Goal: Navigation & Orientation: Find specific page/section

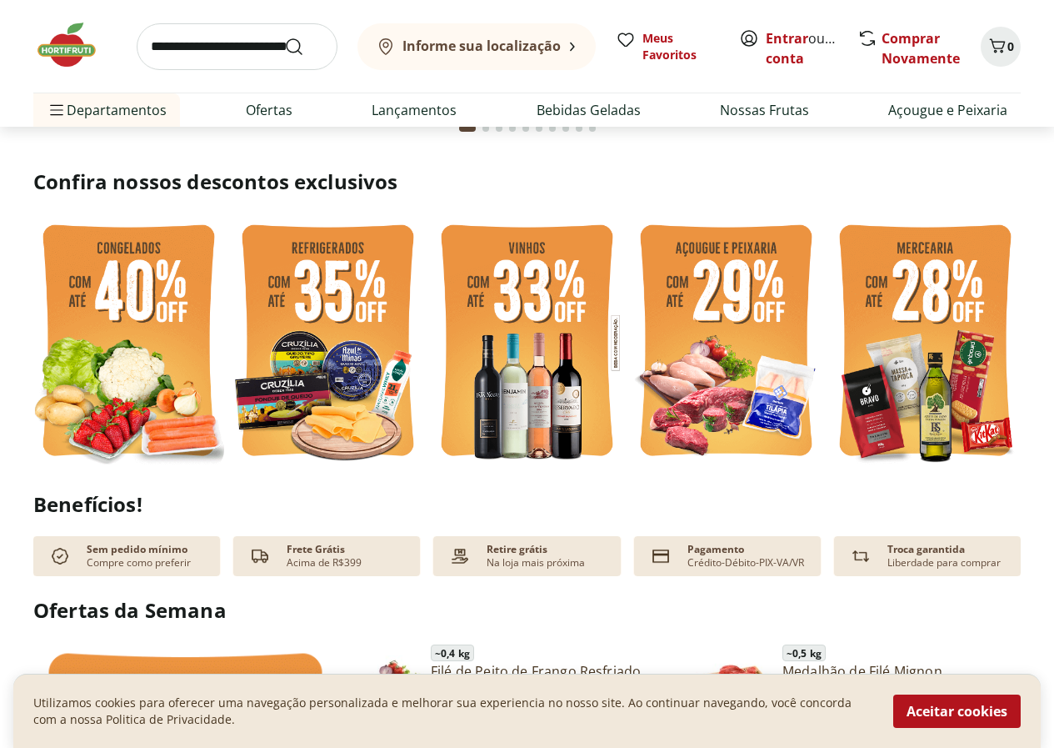
scroll to position [333, 0]
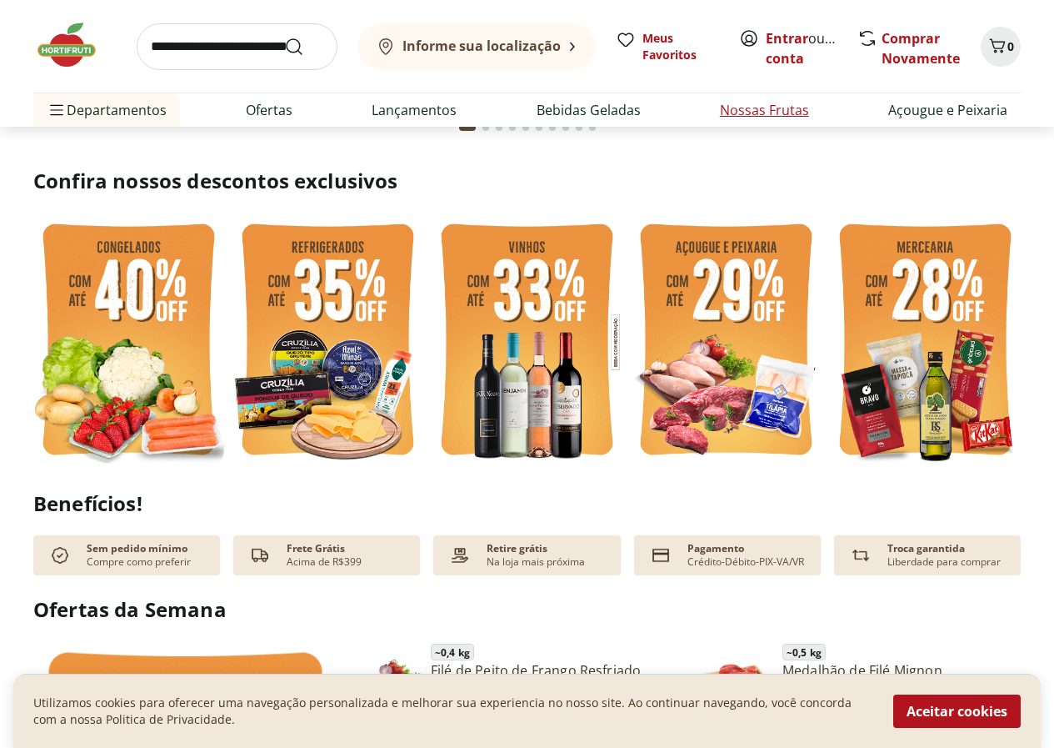
click at [748, 109] on link "Nossas Frutas" at bounding box center [764, 110] width 89 height 20
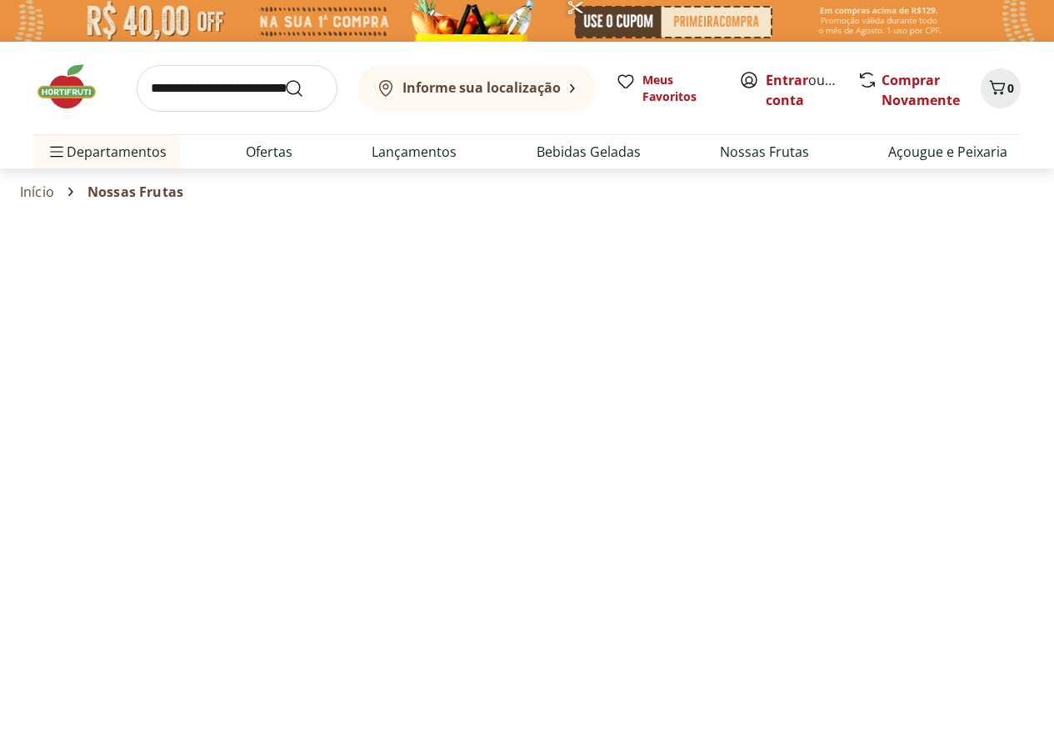
select select "**********"
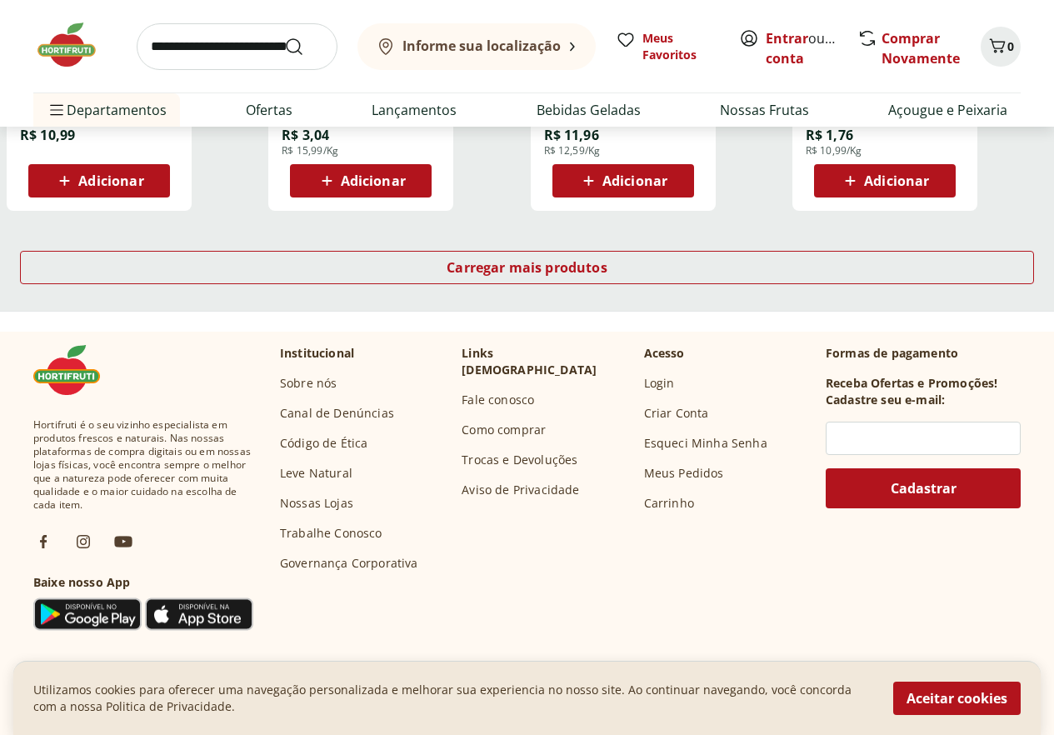
scroll to position [1250, 0]
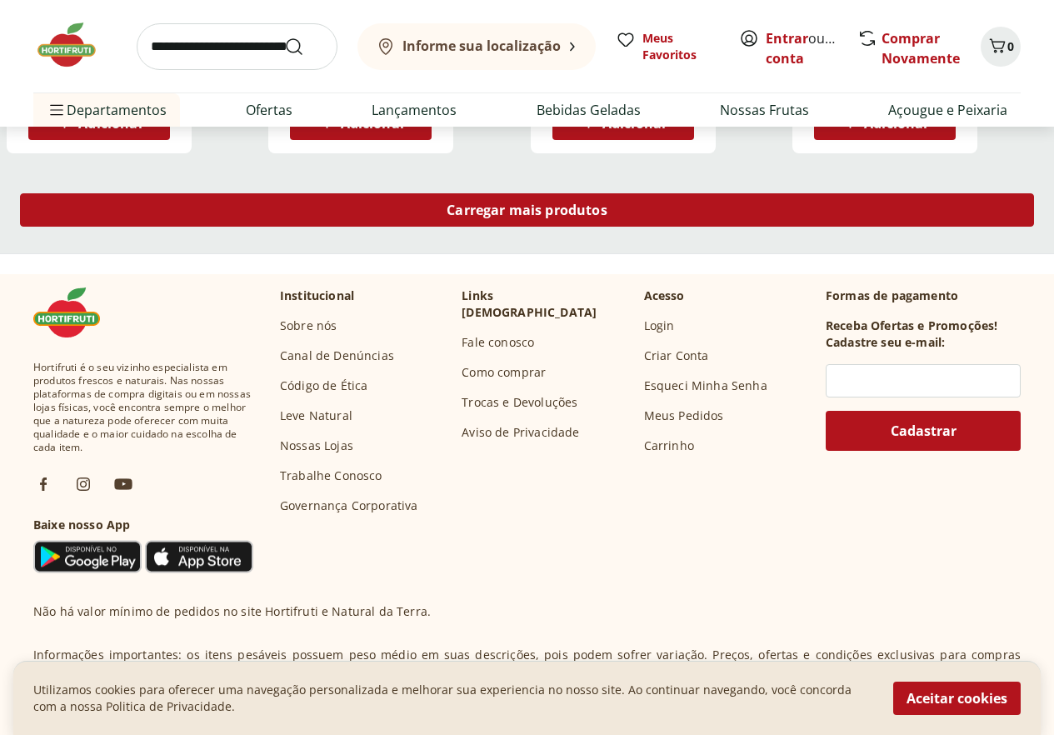
click at [608, 203] on span "Carregar mais produtos" at bounding box center [527, 209] width 161 height 13
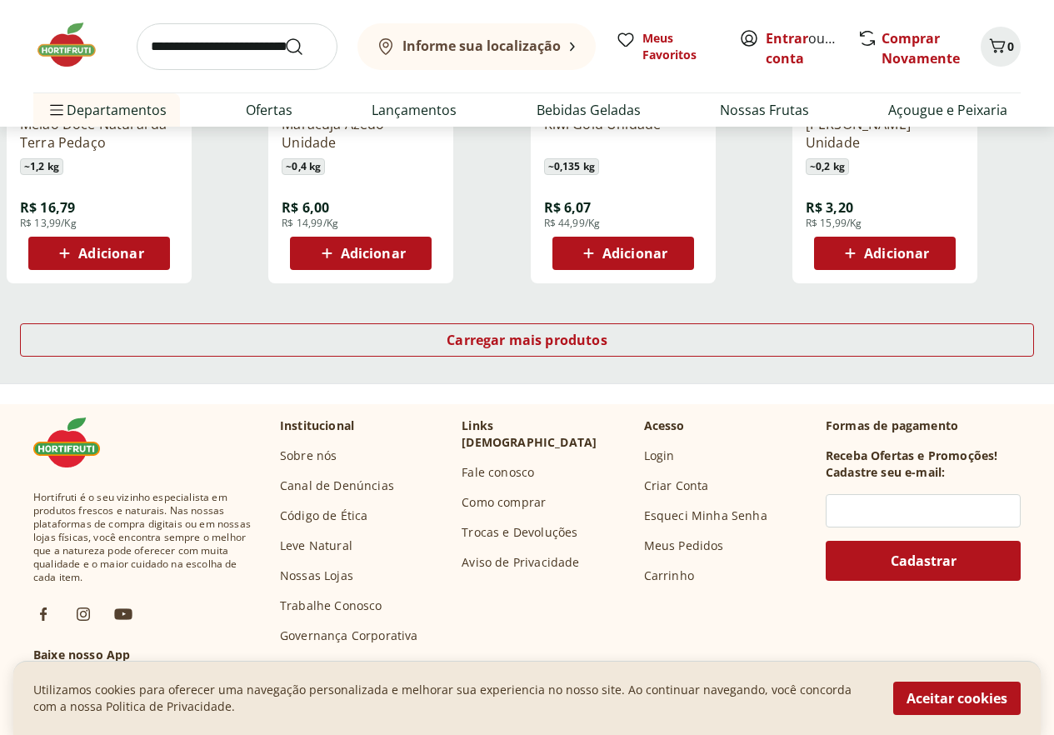
scroll to position [2250, 0]
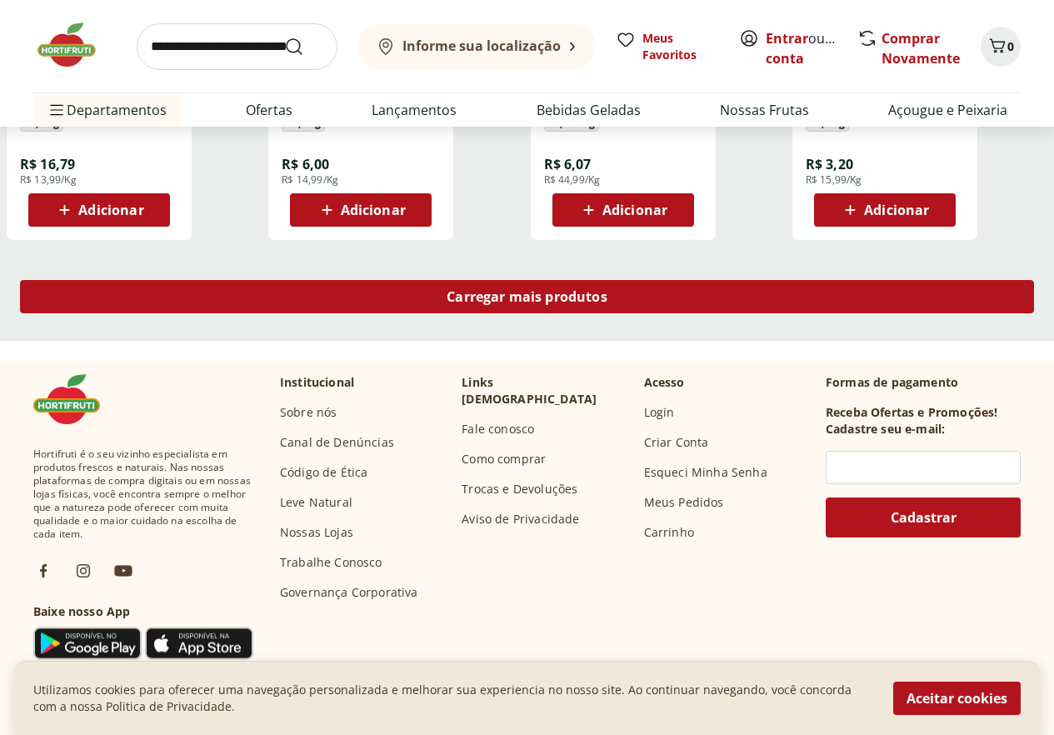
click at [608, 290] on span "Carregar mais produtos" at bounding box center [527, 296] width 161 height 13
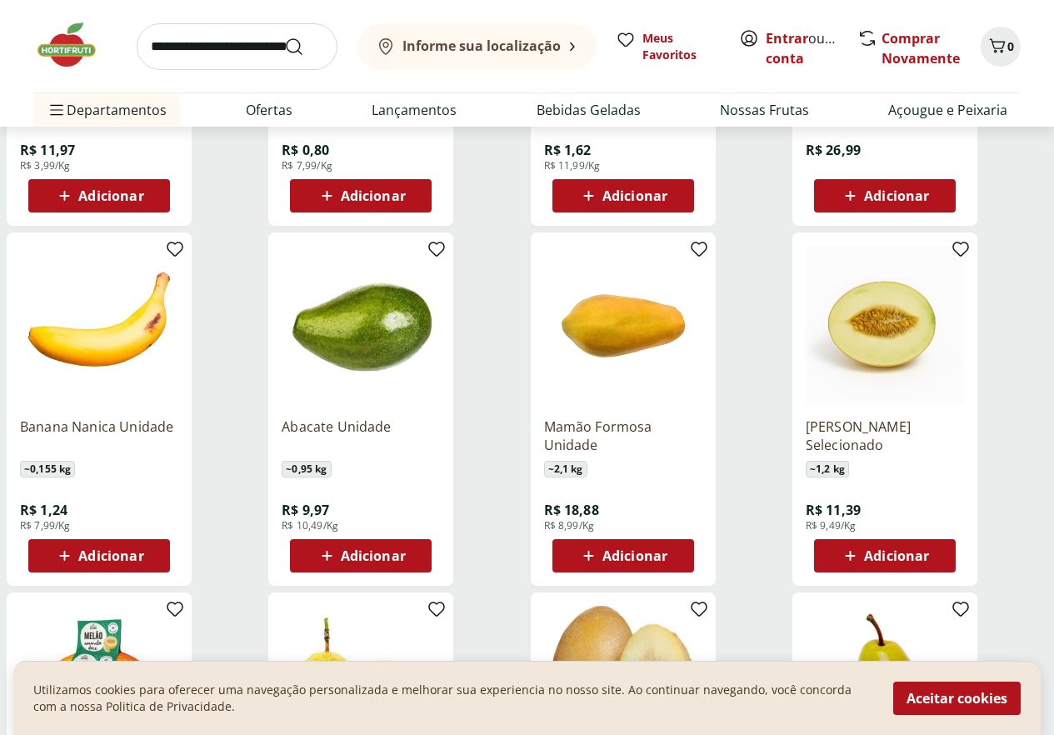
scroll to position [1500, 0]
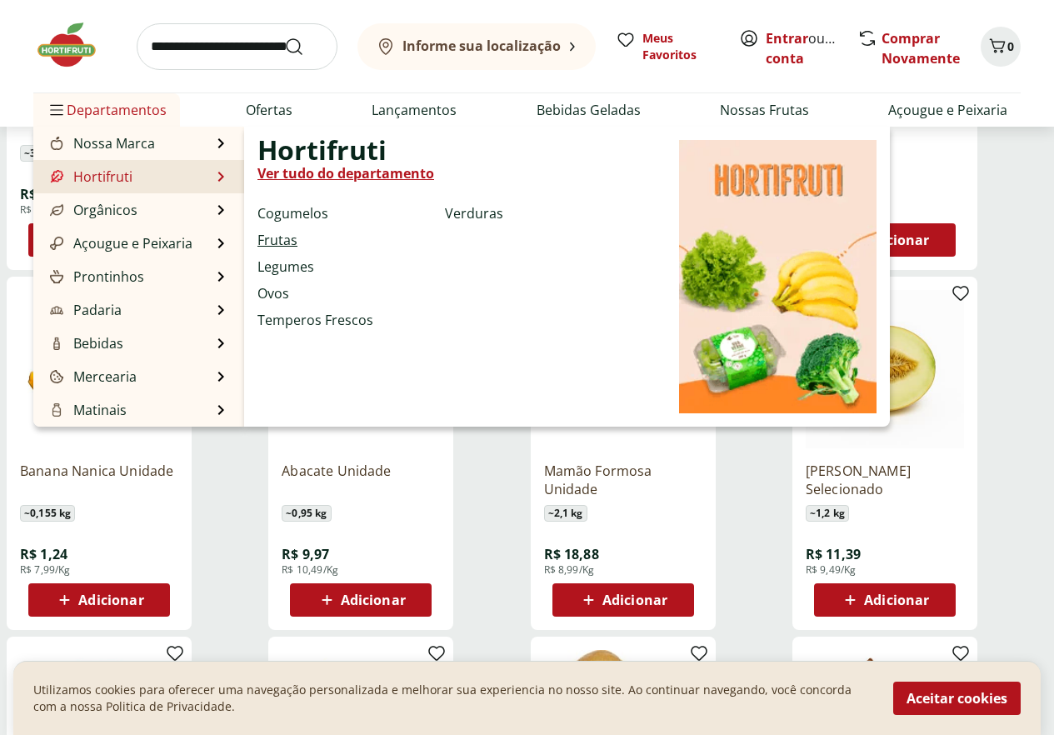
click at [283, 242] on link "Frutas" at bounding box center [278, 240] width 40 height 20
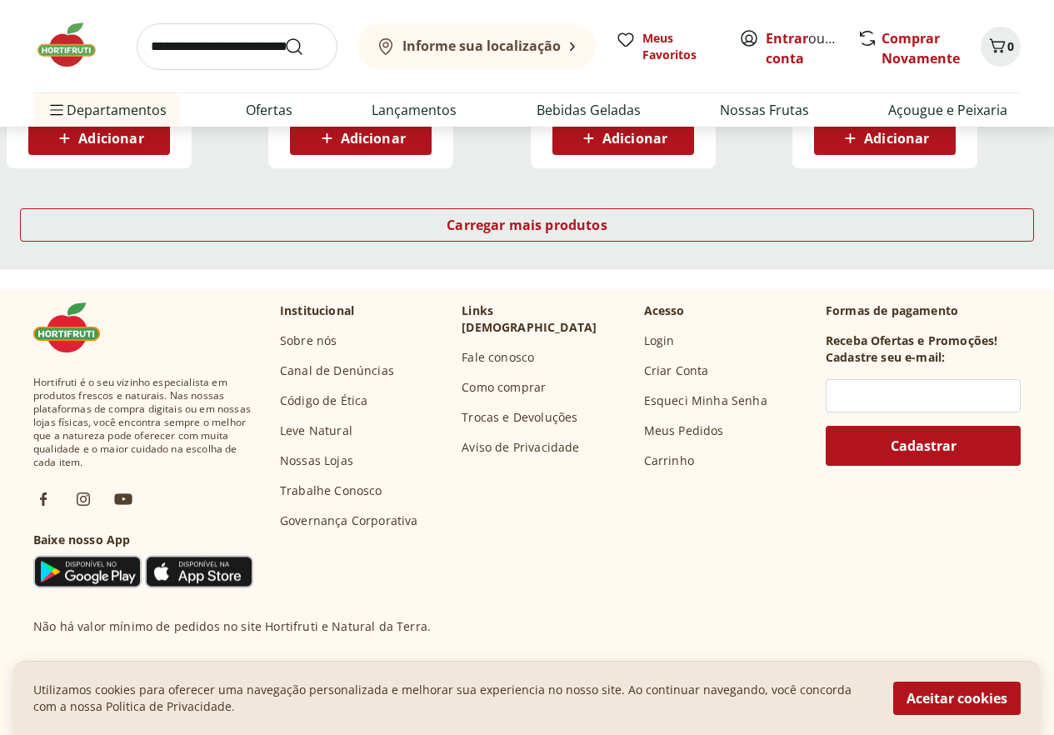
scroll to position [3417, 0]
